Goal: Use online tool/utility: Utilize a website feature to perform a specific function

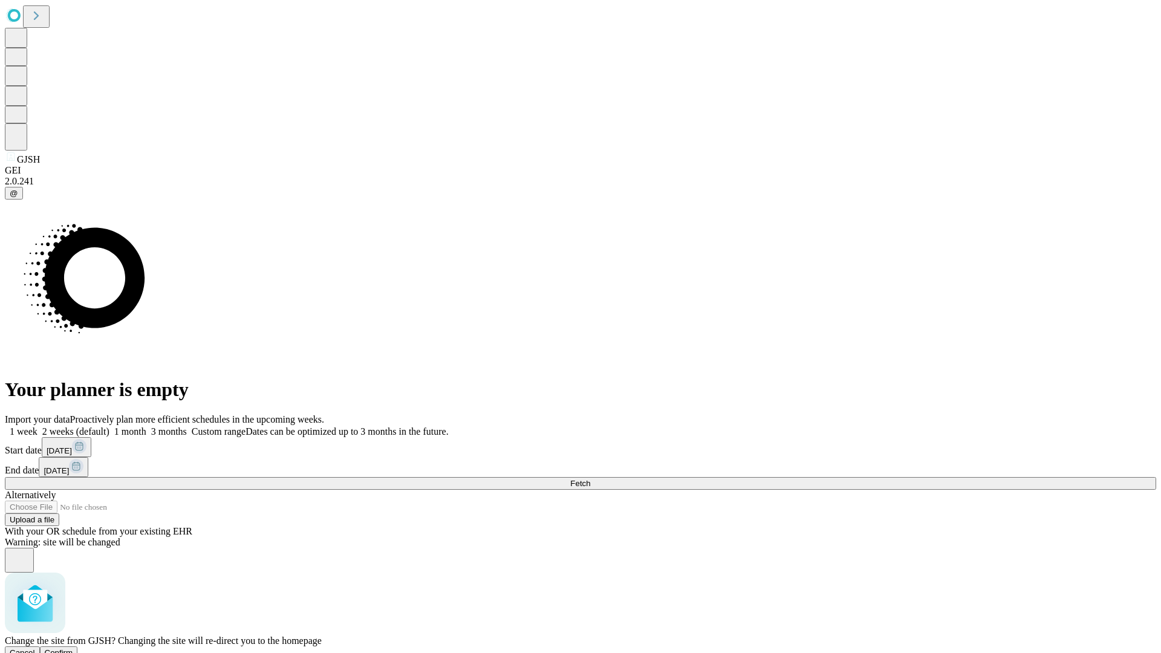
click at [73, 648] on span "Confirm" at bounding box center [59, 652] width 28 height 9
click at [109, 426] on label "2 weeks (default)" at bounding box center [73, 431] width 72 height 10
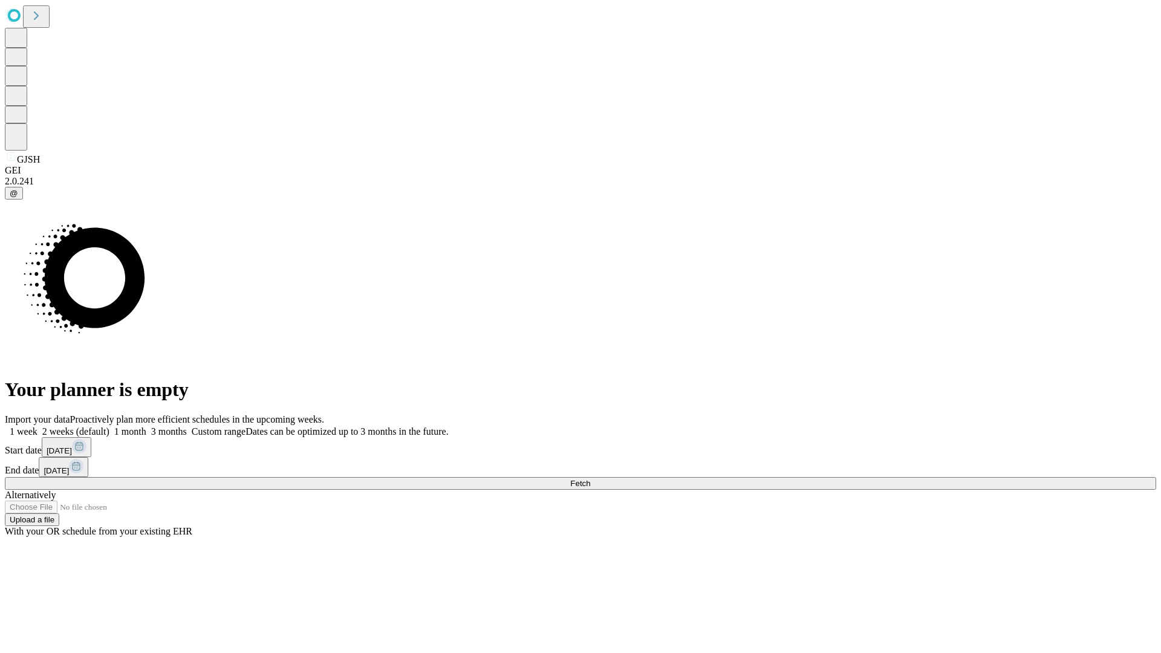
click at [590, 479] on span "Fetch" at bounding box center [580, 483] width 20 height 9
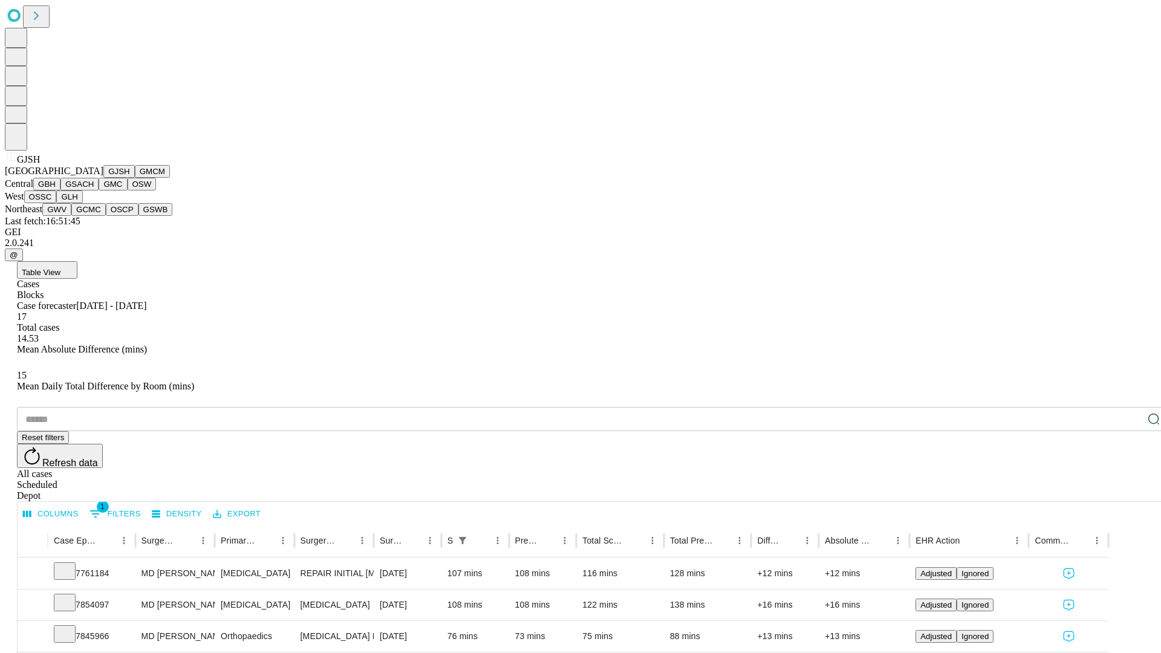
click at [135, 178] on button "GMCM" at bounding box center [152, 171] width 35 height 13
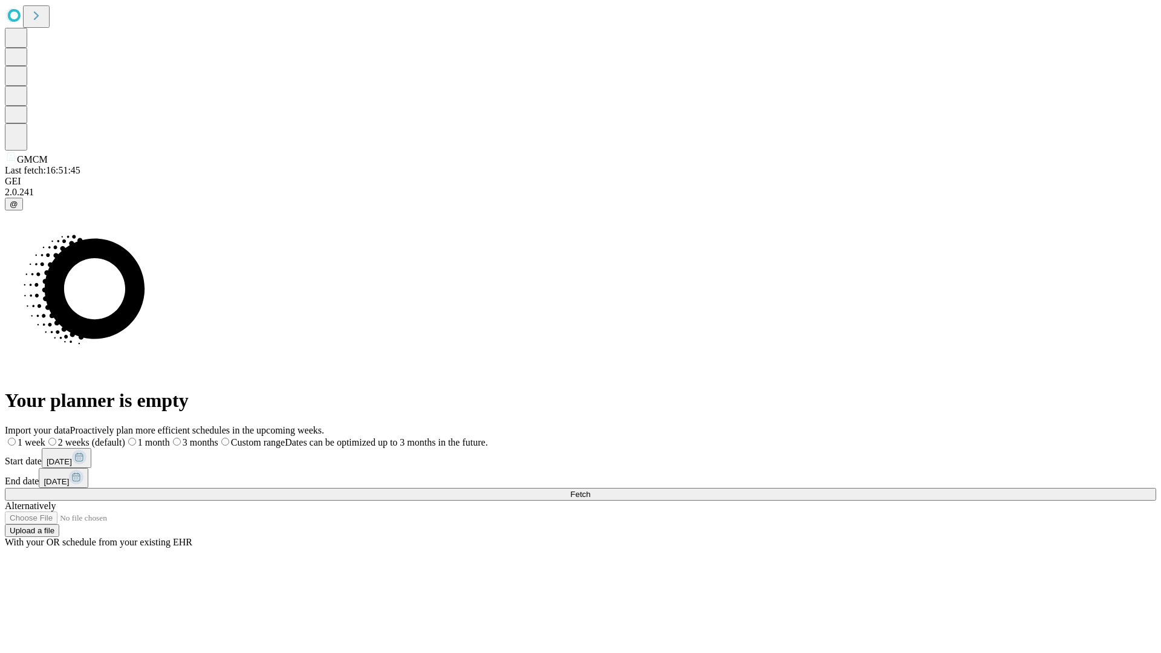
click at [125, 437] on label "2 weeks (default)" at bounding box center [85, 442] width 80 height 10
click at [590, 490] on span "Fetch" at bounding box center [580, 494] width 20 height 9
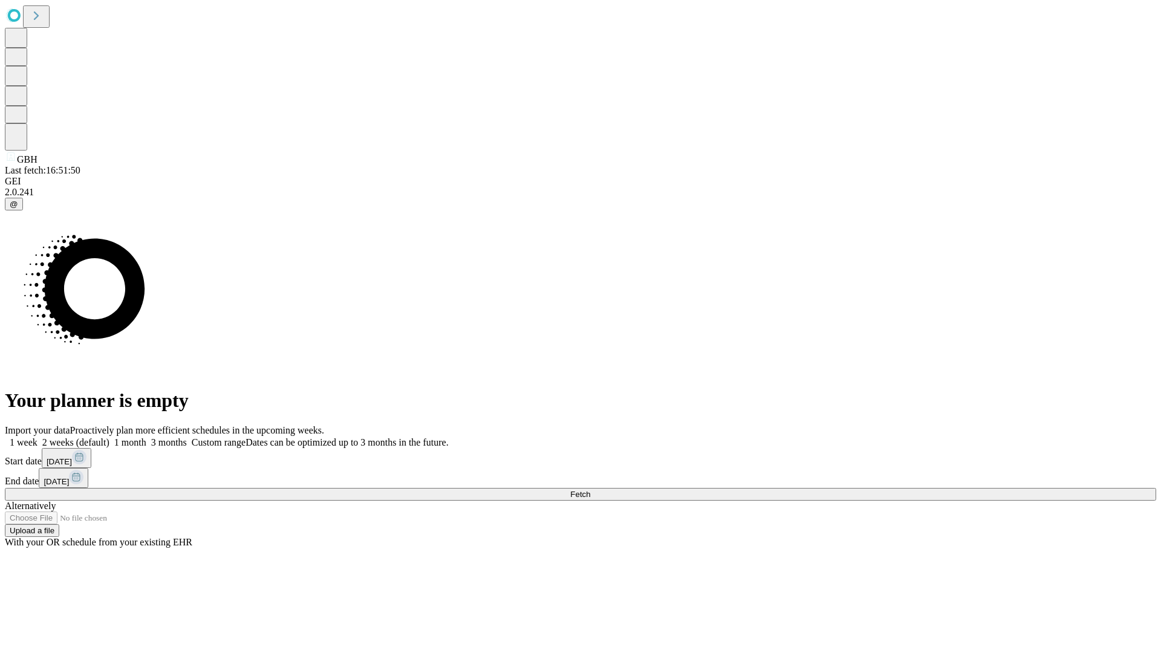
click at [109, 437] on label "2 weeks (default)" at bounding box center [73, 442] width 72 height 10
click at [590, 490] on span "Fetch" at bounding box center [580, 494] width 20 height 9
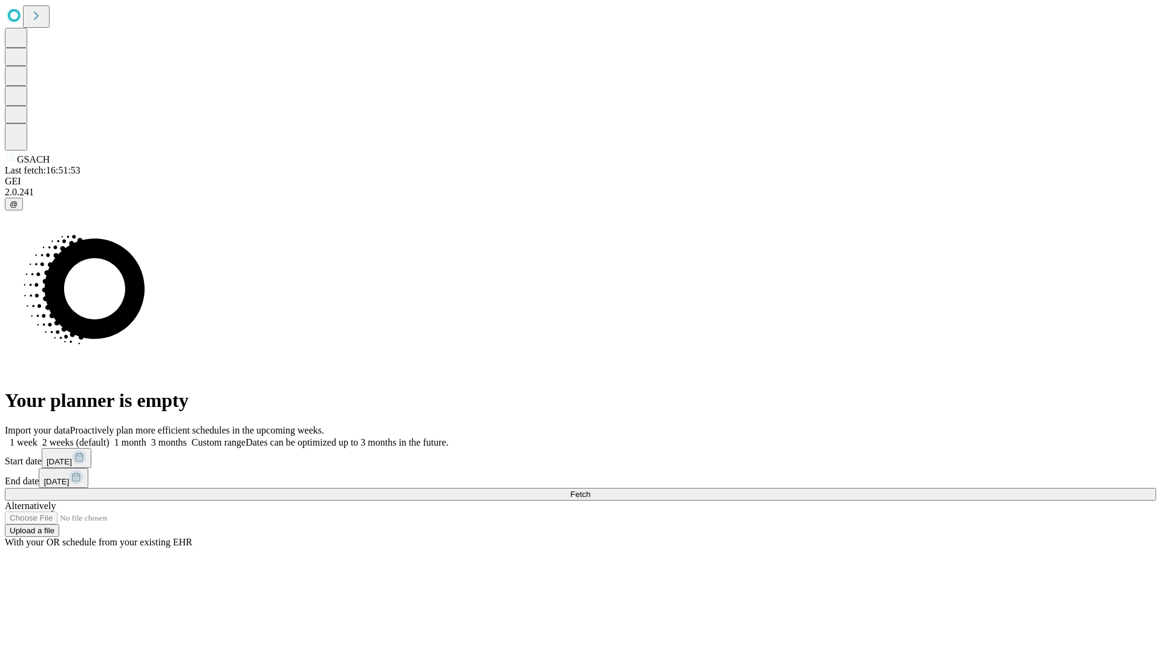
click at [109, 437] on label "2 weeks (default)" at bounding box center [73, 442] width 72 height 10
click at [590, 490] on span "Fetch" at bounding box center [580, 494] width 20 height 9
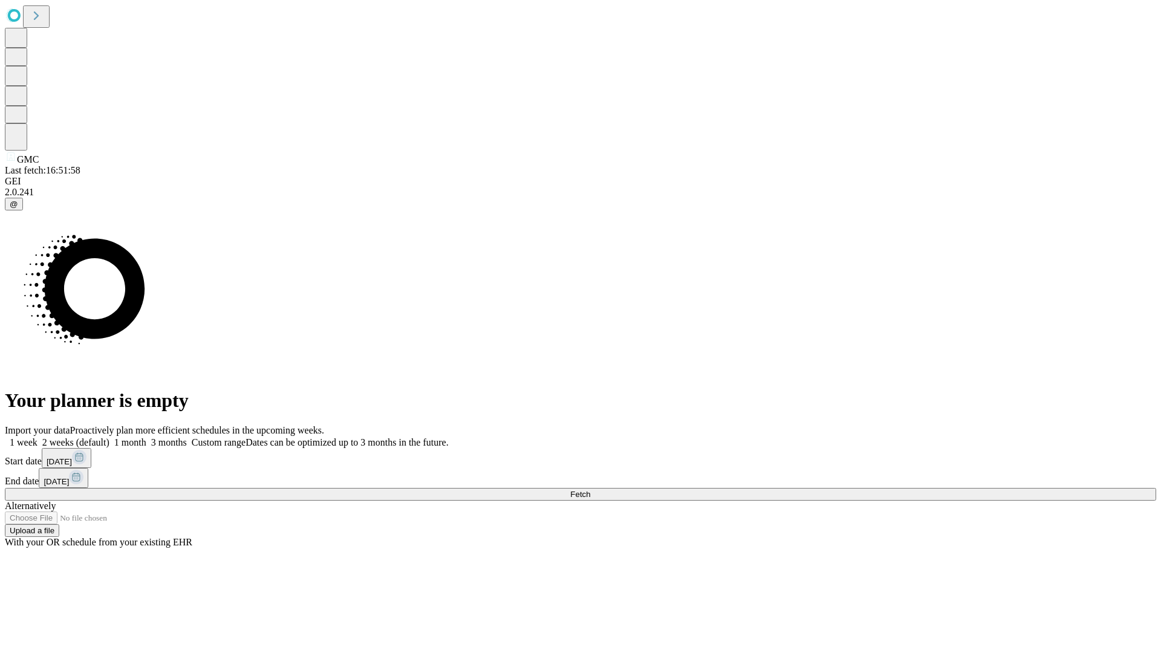
click at [109, 437] on label "2 weeks (default)" at bounding box center [73, 442] width 72 height 10
click at [590, 490] on span "Fetch" at bounding box center [580, 494] width 20 height 9
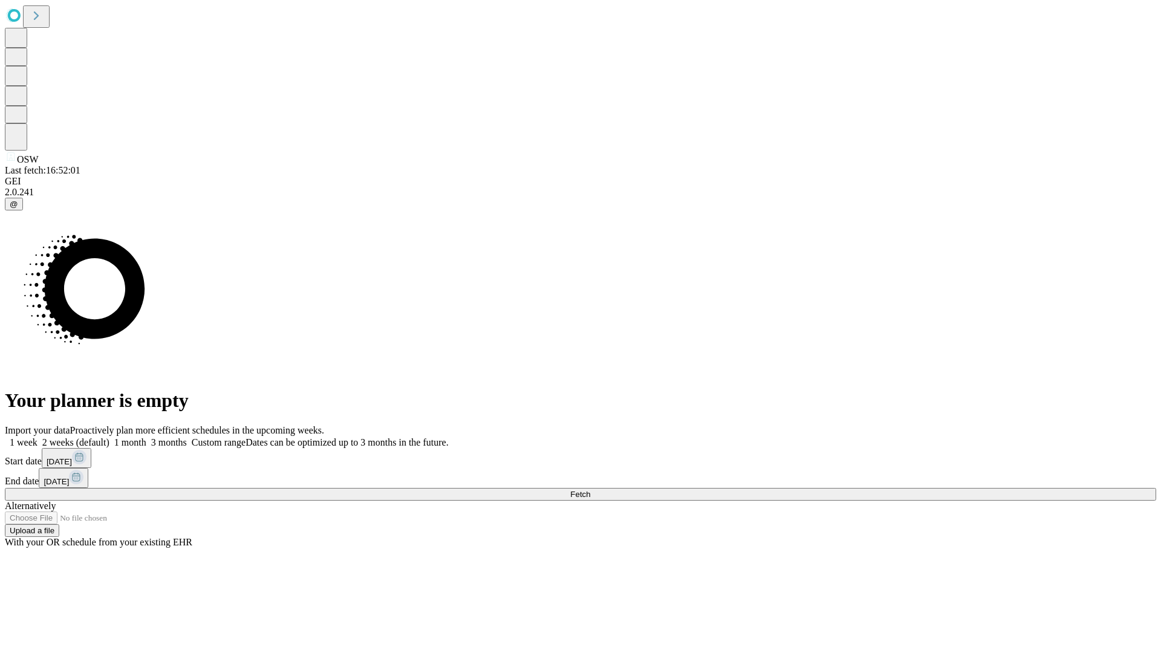
click at [590, 490] on span "Fetch" at bounding box center [580, 494] width 20 height 9
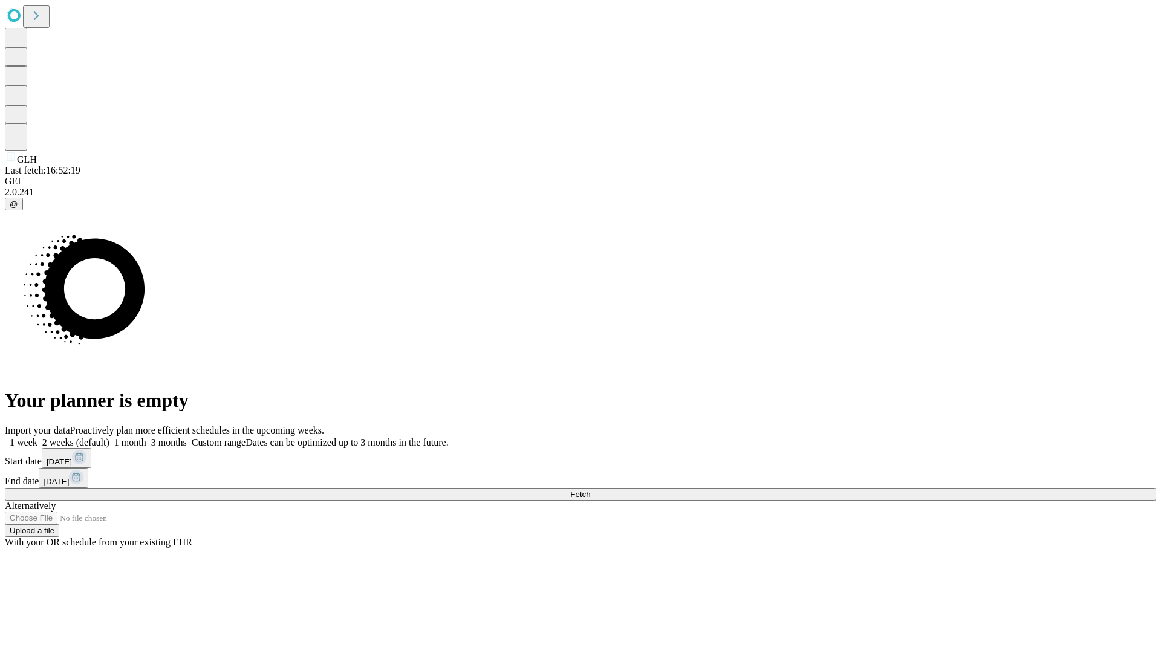
click at [109, 437] on label "2 weeks (default)" at bounding box center [73, 442] width 72 height 10
click at [590, 490] on span "Fetch" at bounding box center [580, 494] width 20 height 9
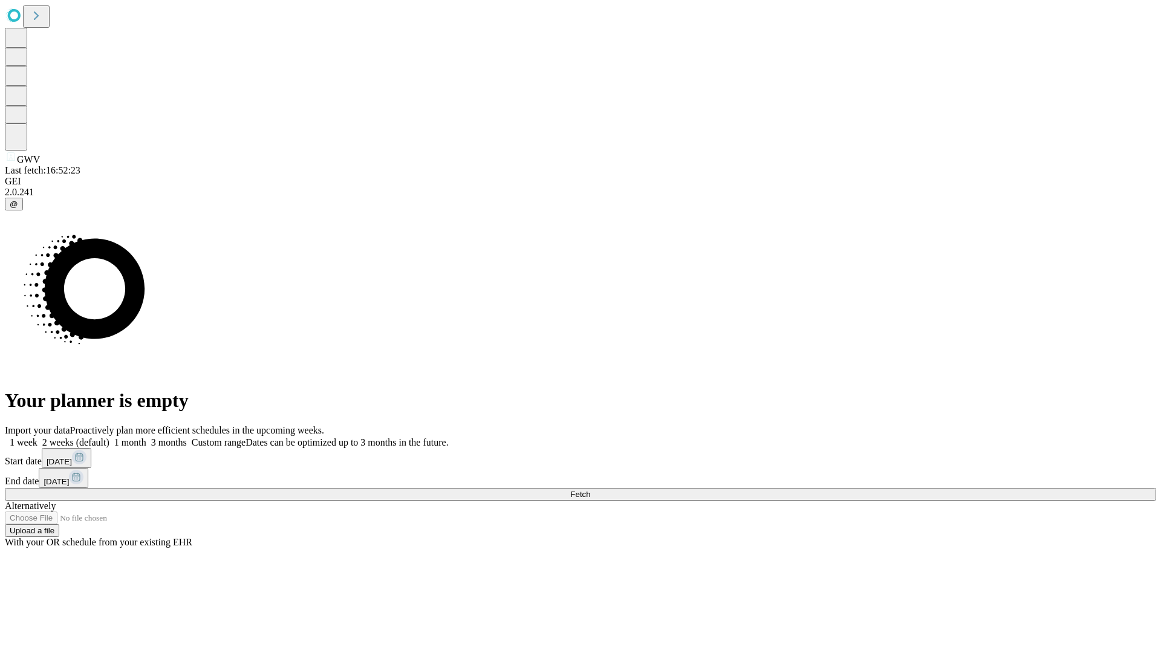
click at [109, 437] on label "2 weeks (default)" at bounding box center [73, 442] width 72 height 10
click at [590, 490] on span "Fetch" at bounding box center [580, 494] width 20 height 9
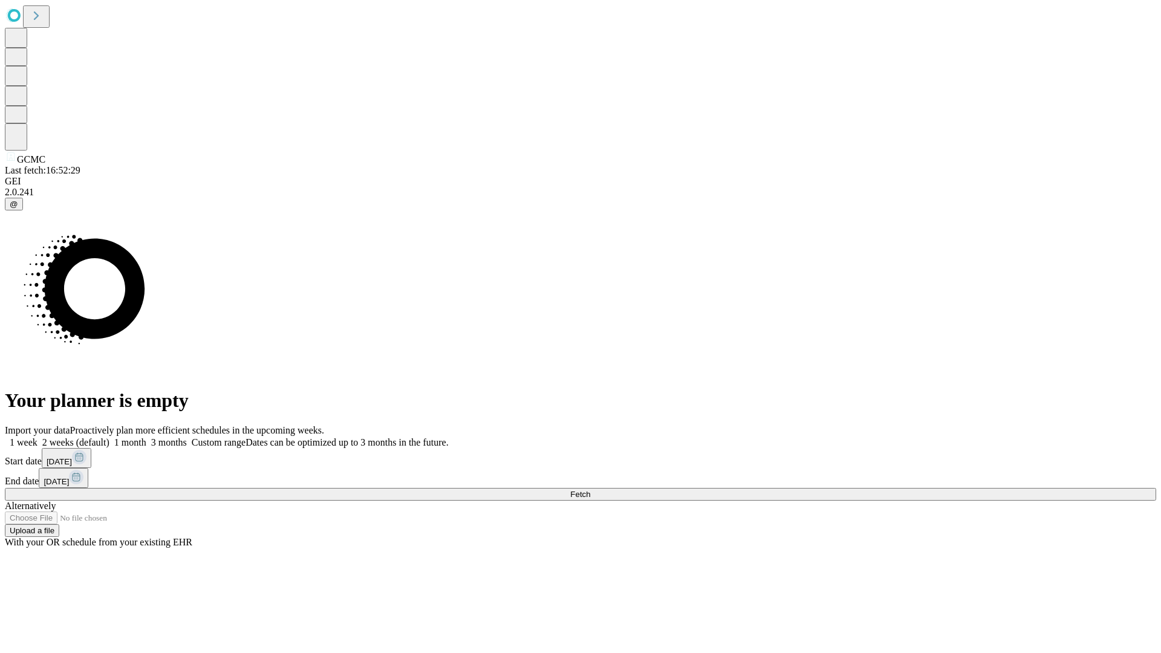
click at [109, 437] on label "2 weeks (default)" at bounding box center [73, 442] width 72 height 10
click at [590, 490] on span "Fetch" at bounding box center [580, 494] width 20 height 9
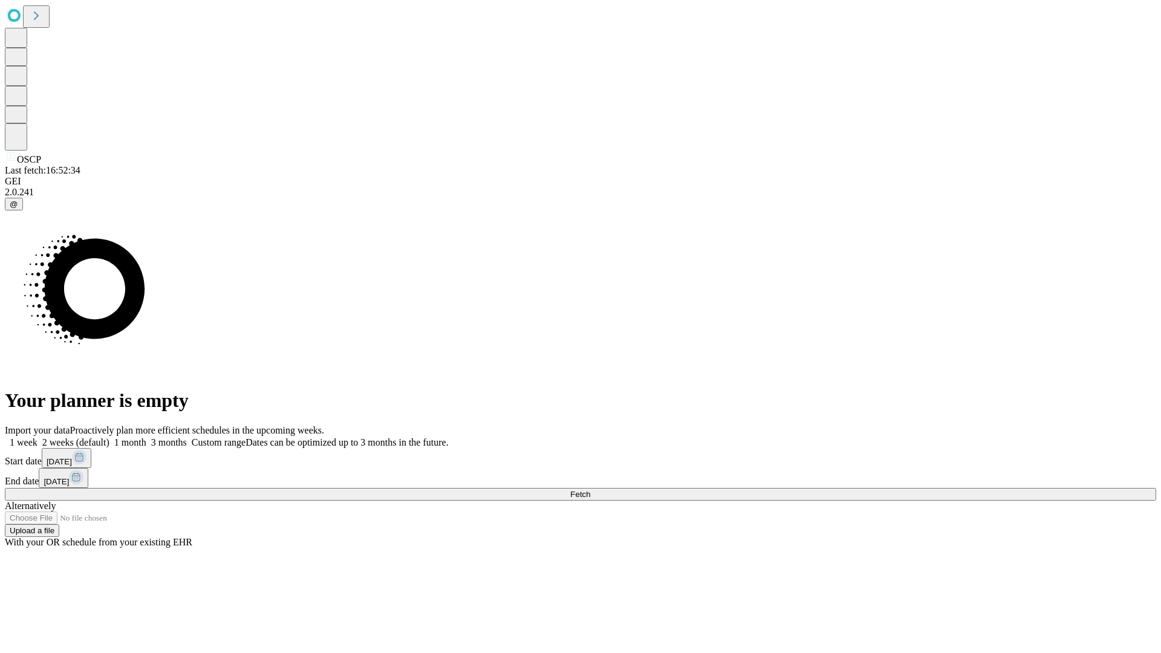
click at [109, 437] on label "2 weeks (default)" at bounding box center [73, 442] width 72 height 10
click at [590, 490] on span "Fetch" at bounding box center [580, 494] width 20 height 9
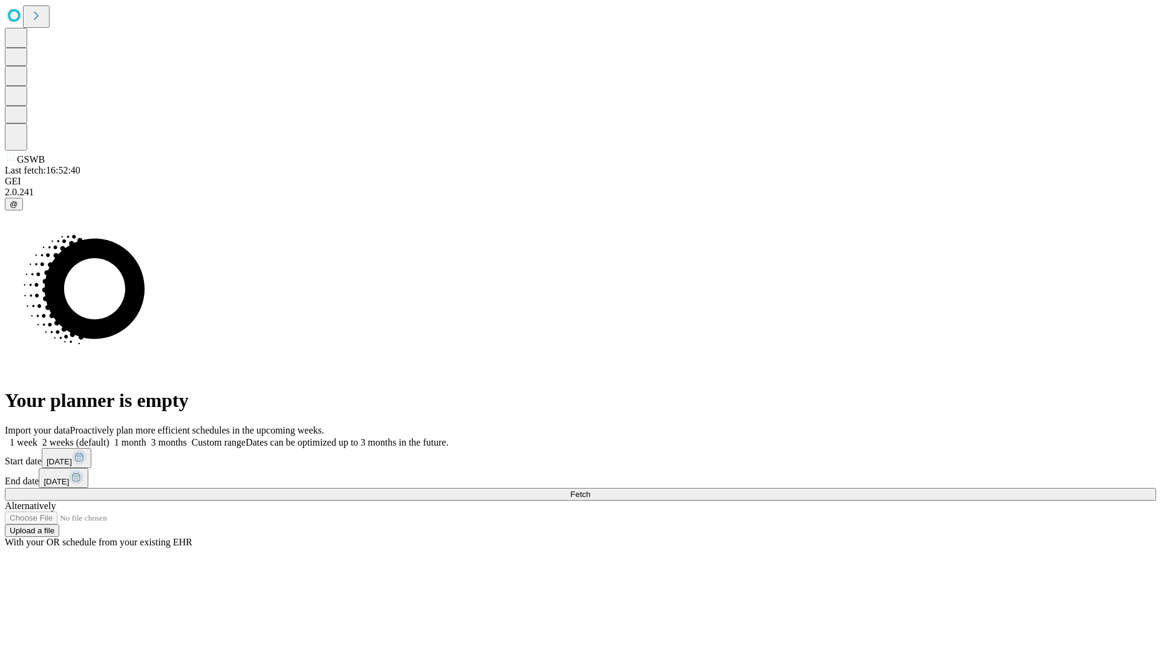
click at [109, 437] on label "2 weeks (default)" at bounding box center [73, 442] width 72 height 10
click at [590, 490] on span "Fetch" at bounding box center [580, 494] width 20 height 9
